Goal: Navigation & Orientation: Find specific page/section

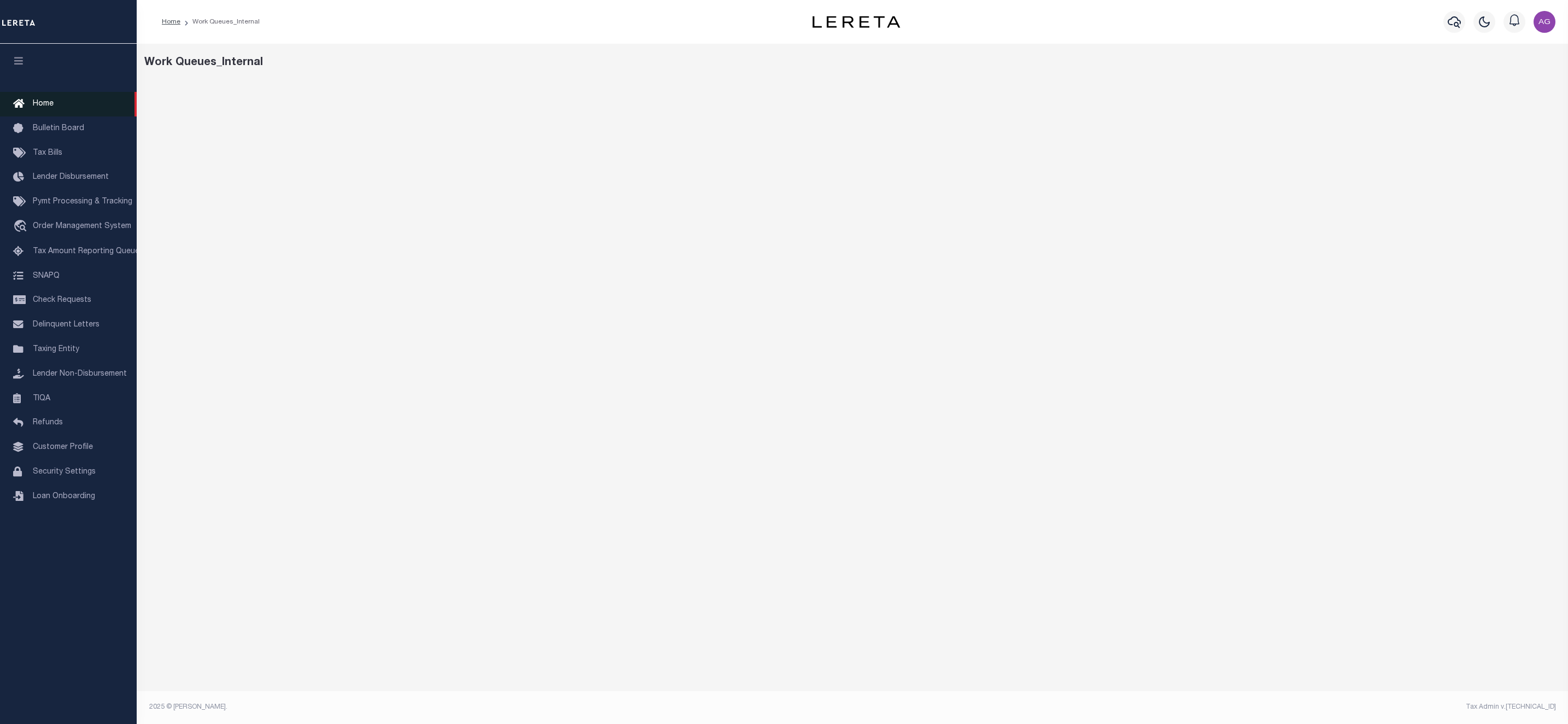
click at [59, 106] on link "Home" at bounding box center [68, 104] width 137 height 24
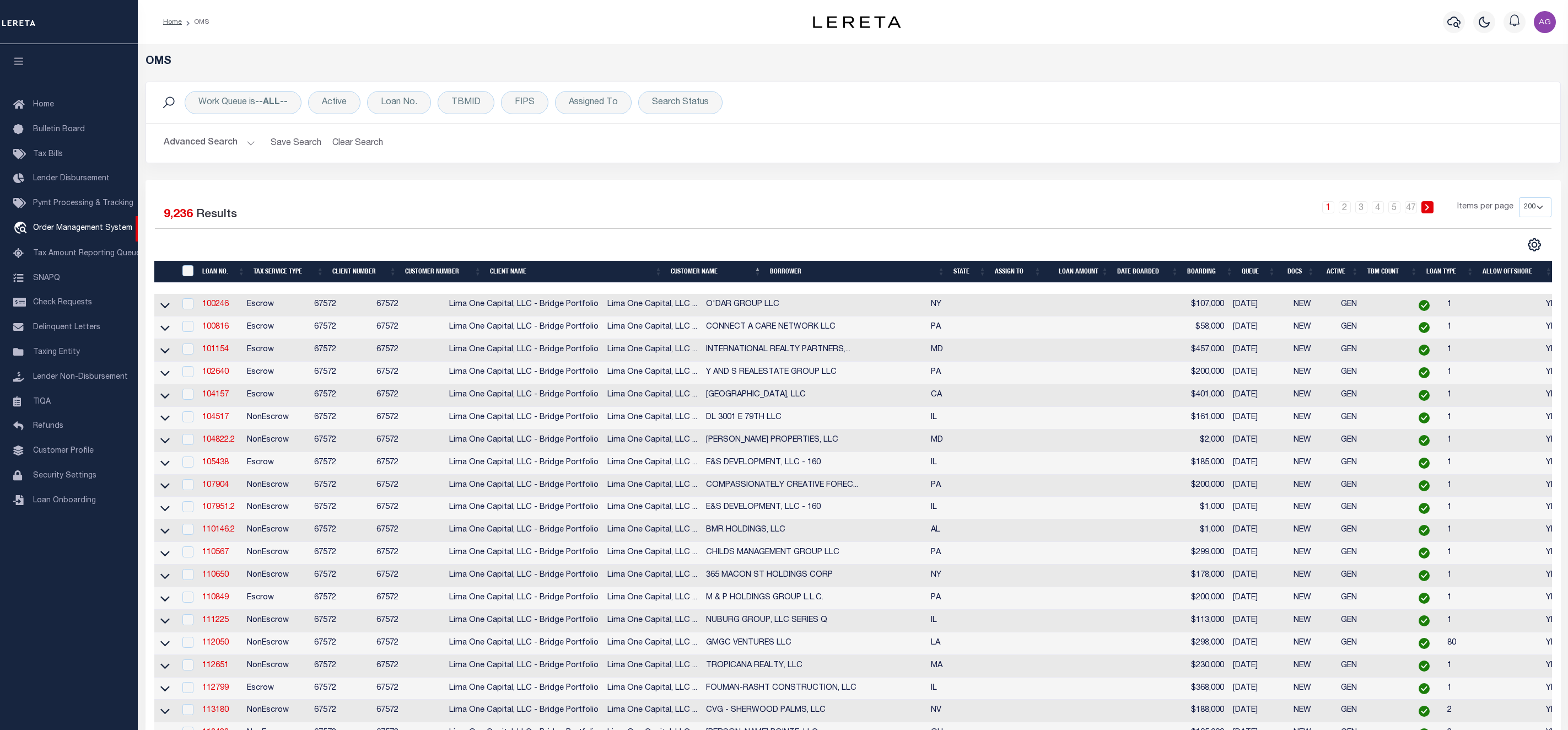
select select "200"
click at [63, 92] on link "Home" at bounding box center [69, 104] width 138 height 25
